Goal: Check status: Check status

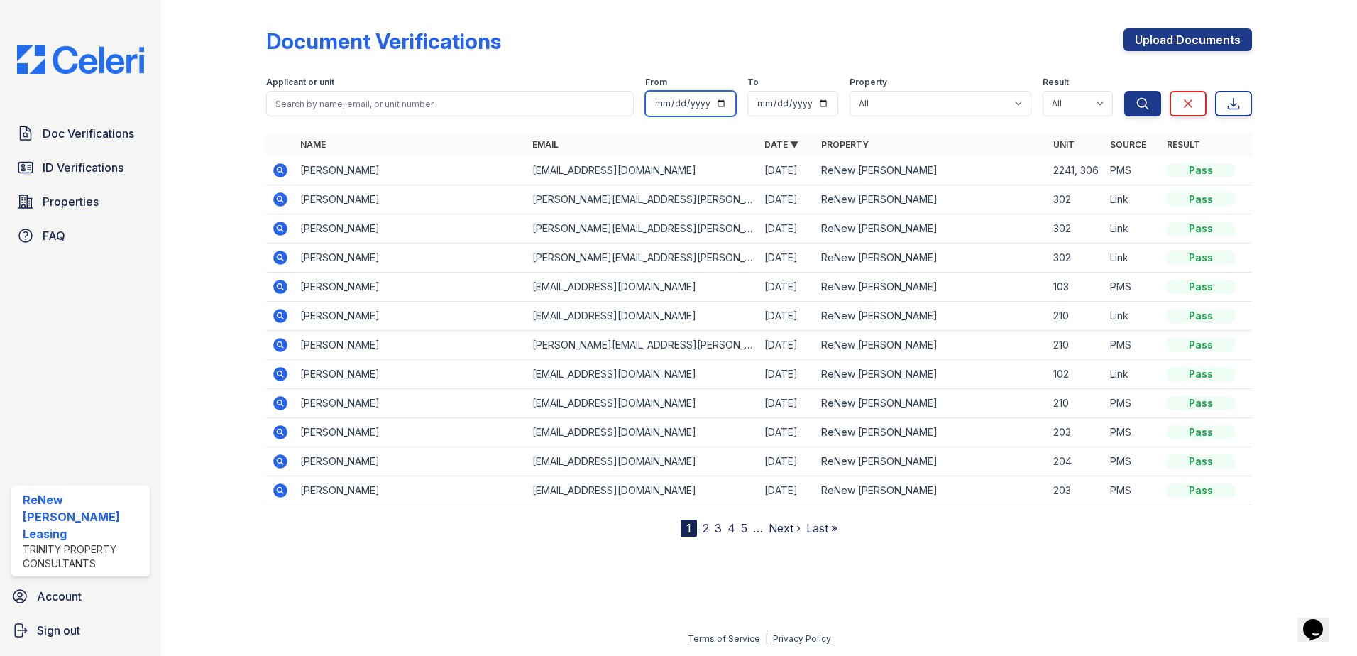
click at [721, 101] on input "date" at bounding box center [690, 104] width 91 height 26
type input "[DATE]"
click at [819, 99] on input "date" at bounding box center [792, 104] width 91 height 26
type input "[DATE]"
click at [959, 41] on div "Document Verifications Upload Documents" at bounding box center [758, 46] width 985 height 37
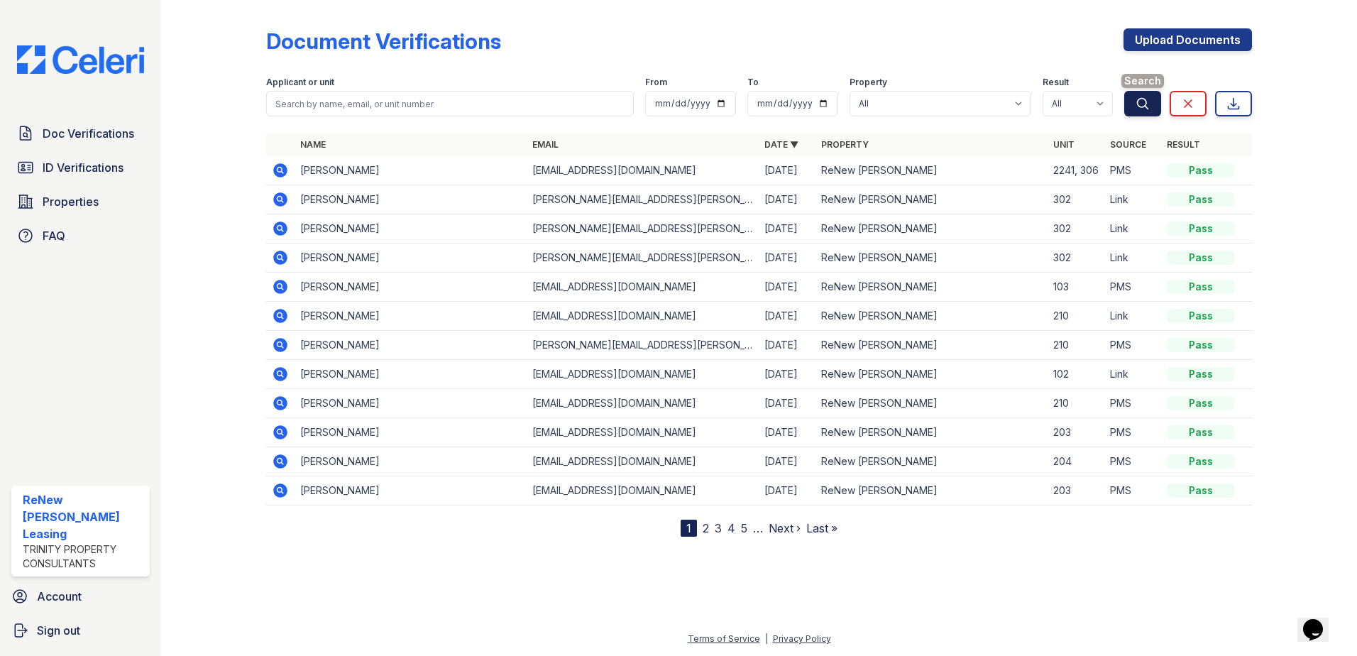
click at [1143, 108] on icon "submit" at bounding box center [1142, 103] width 14 height 14
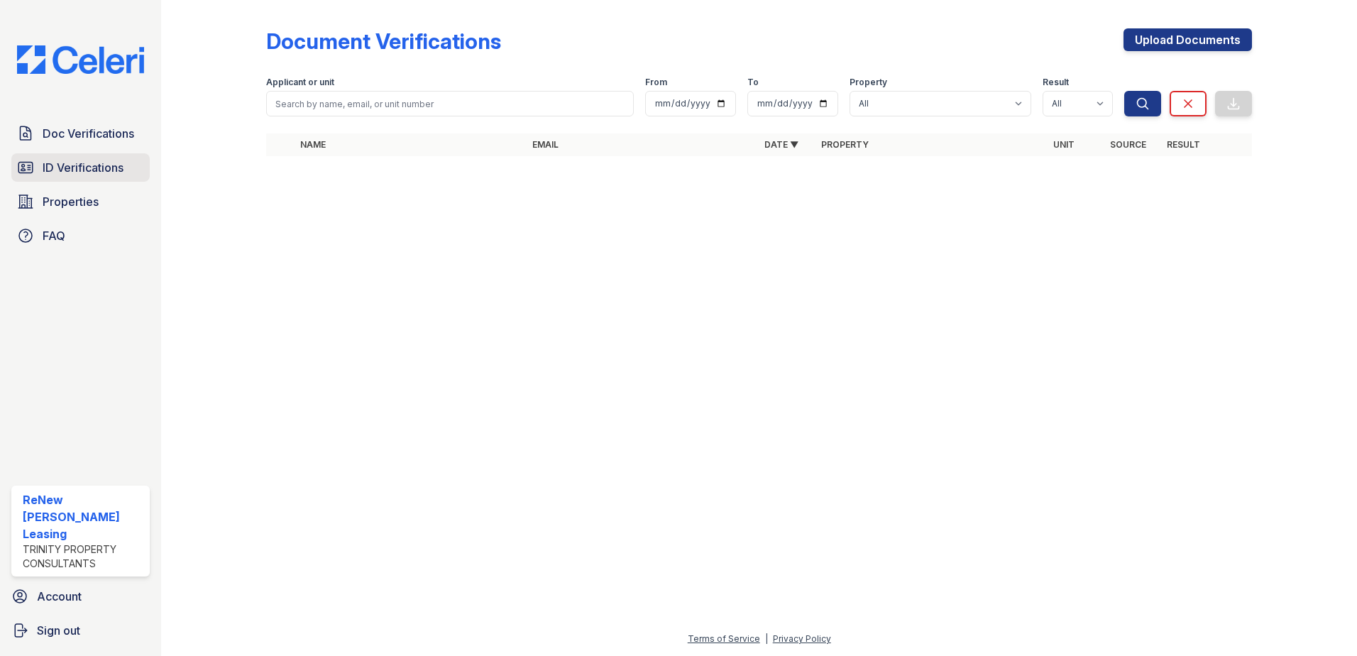
click at [102, 163] on span "ID Verifications" at bounding box center [83, 167] width 81 height 17
